Goal: Task Accomplishment & Management: Manage account settings

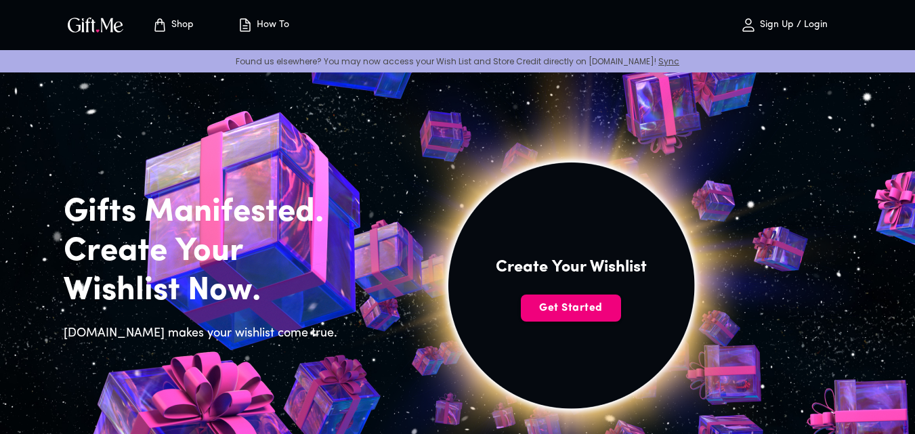
click at [594, 313] on span "Get Started" at bounding box center [571, 308] width 100 height 15
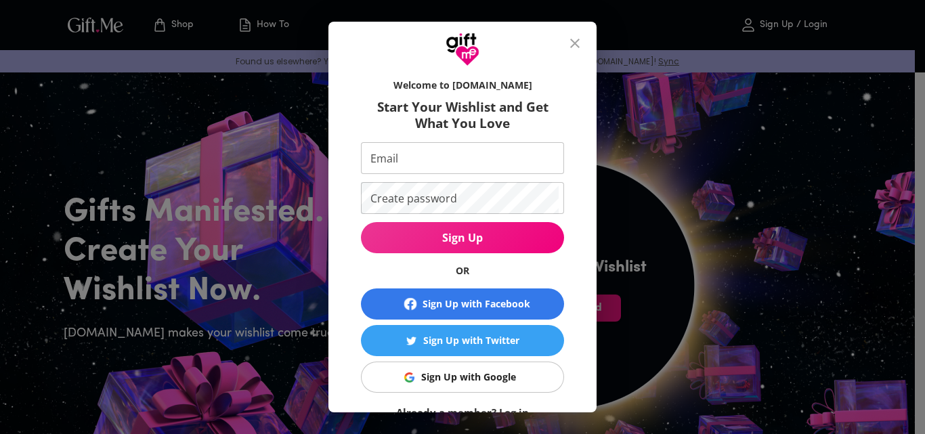
click at [470, 375] on div "Sign Up with Google" at bounding box center [468, 377] width 95 height 15
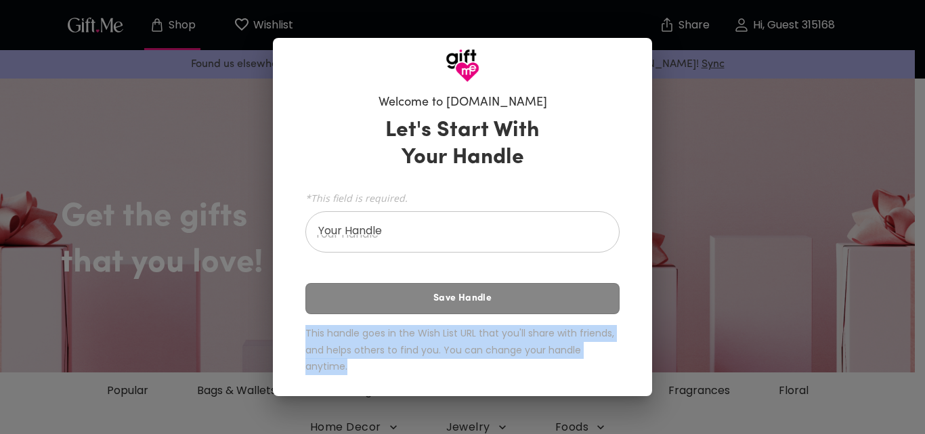
drag, startPoint x: 307, startPoint y: 331, endPoint x: 358, endPoint y: 384, distance: 73.2
click at [358, 384] on div "Let's Start With Your Handle *This field is required. Your Handle Your Handle S…" at bounding box center [462, 248] width 314 height 274
copy h6 "This handle goes in the Wish List URL that you'll share with friends, and helps…"
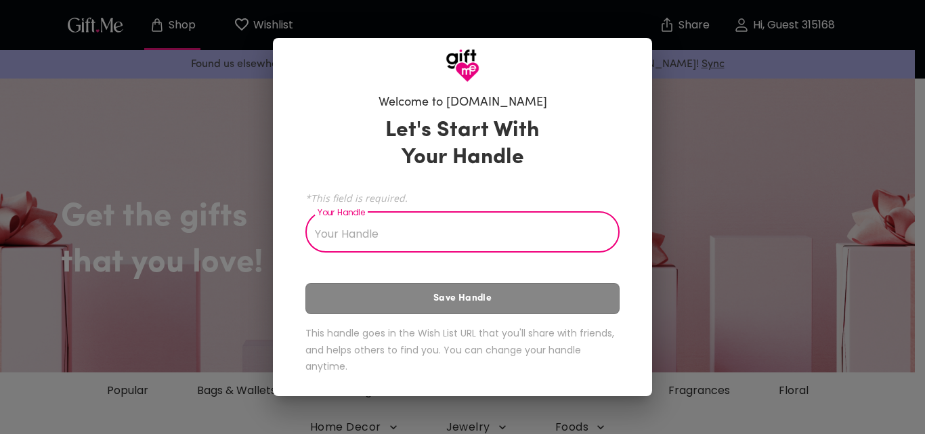
click at [387, 237] on input "Your Handle" at bounding box center [454, 234] width 299 height 38
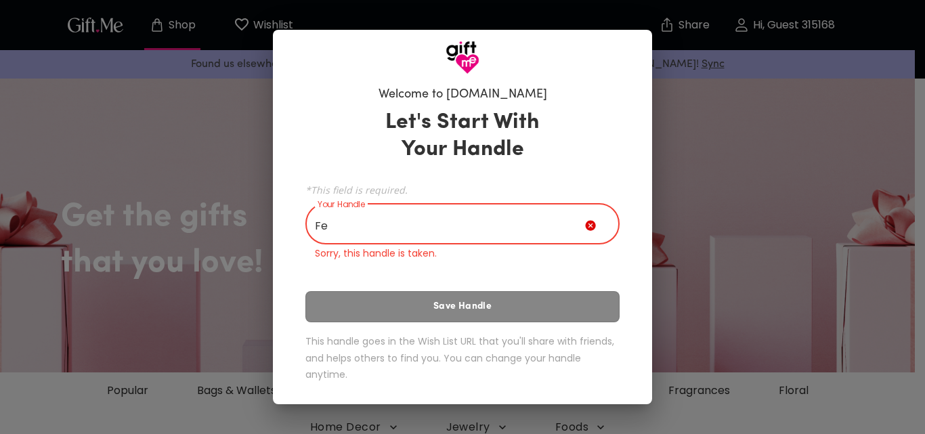
type input "F"
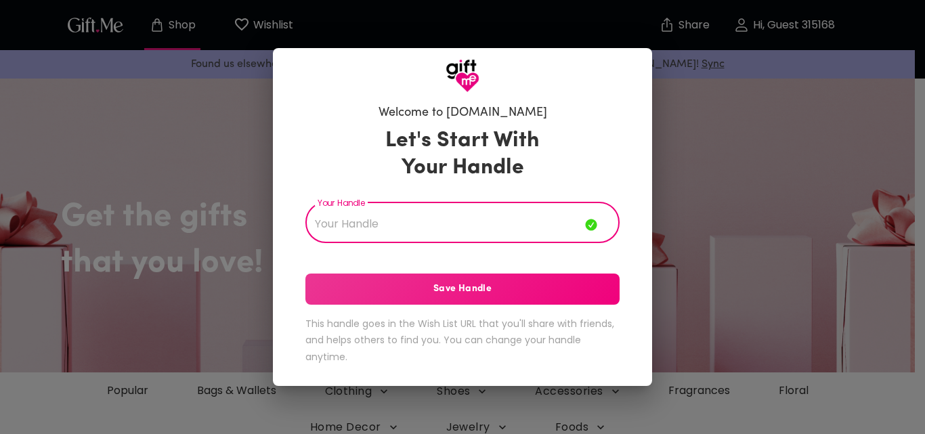
type input "m"
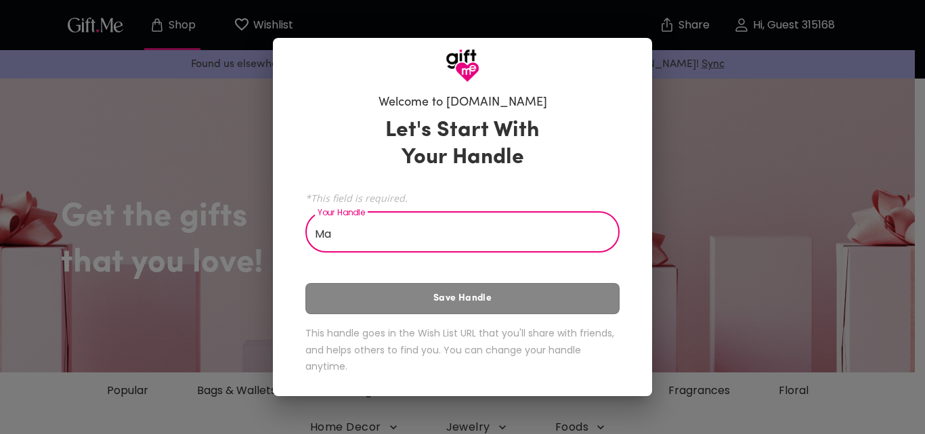
type input "M"
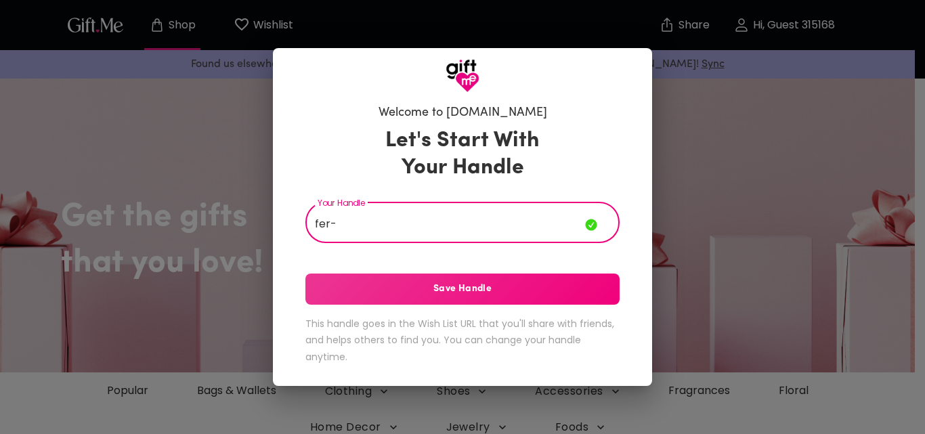
click at [316, 224] on input "fer-" at bounding box center [445, 224] width 280 height 38
click at [321, 221] on input "fer-" at bounding box center [445, 224] width 280 height 38
type input "Fer-"
click at [380, 279] on button "Save Handle" at bounding box center [462, 288] width 314 height 31
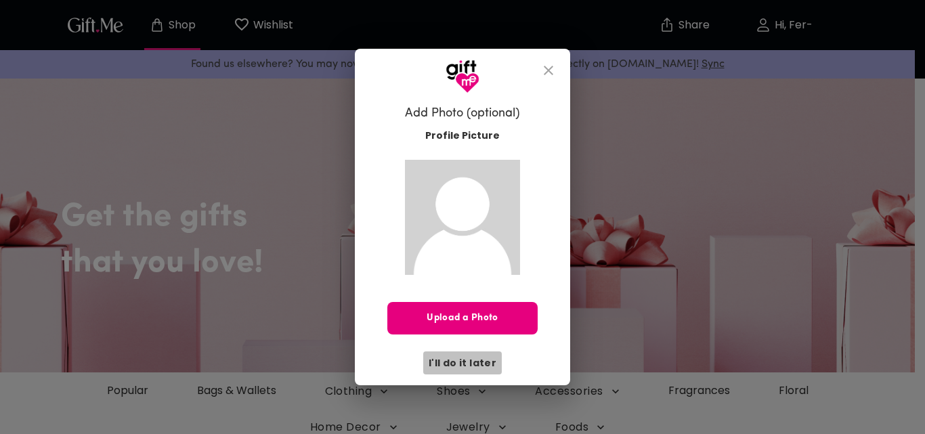
click at [468, 361] on span "I'll do it later" at bounding box center [462, 362] width 68 height 15
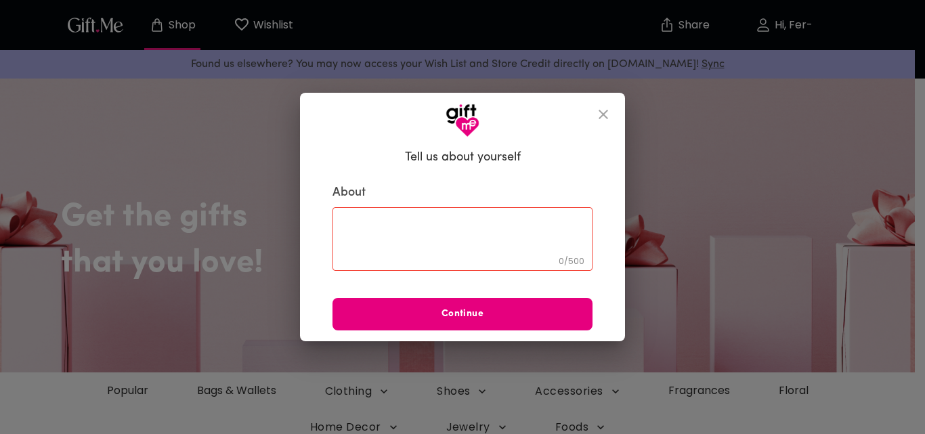
click at [602, 116] on icon "close" at bounding box center [602, 114] width 9 height 9
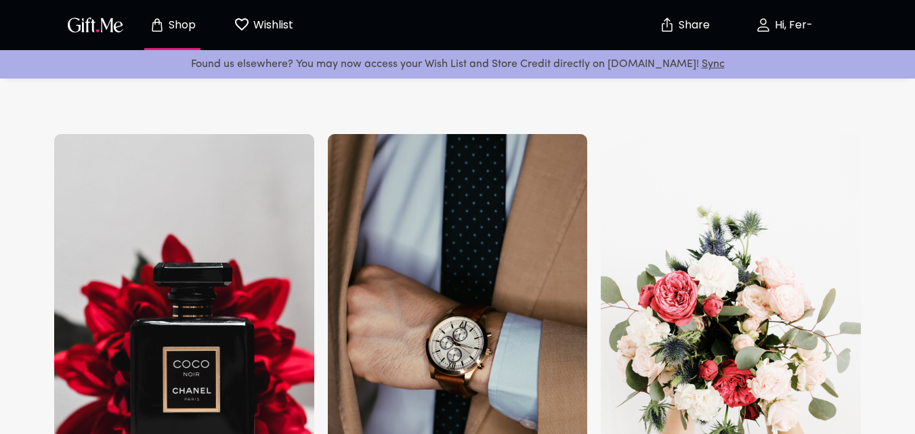
scroll to position [1473, 0]
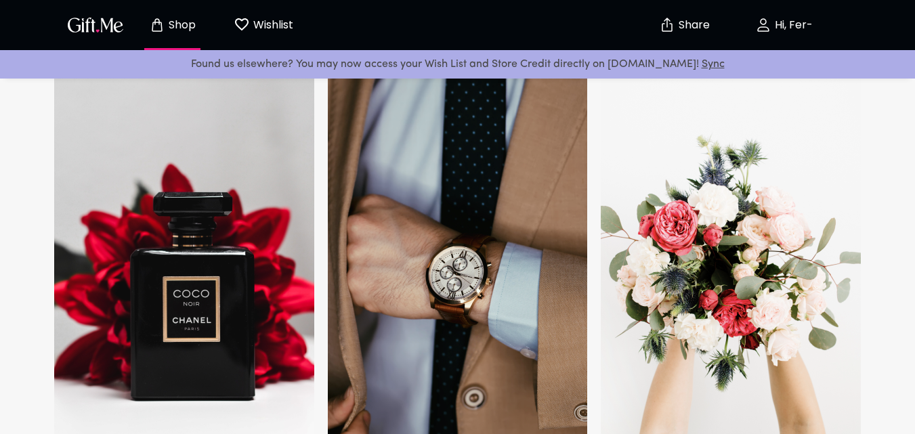
click at [106, 246] on img at bounding box center [184, 253] width 260 height 379
